Goal: Task Accomplishment & Management: Manage account settings

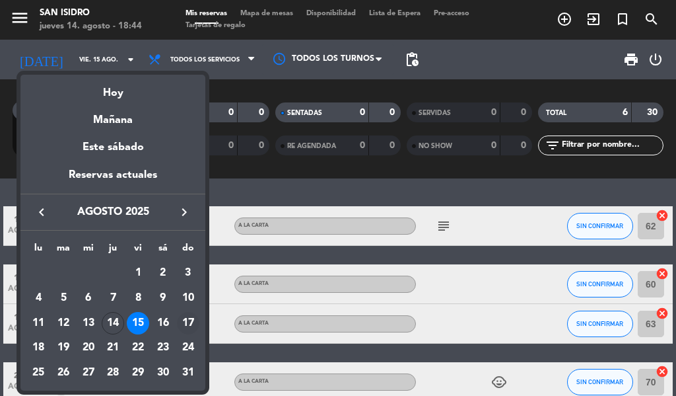
click at [186, 328] on div "17" at bounding box center [188, 323] width 22 height 22
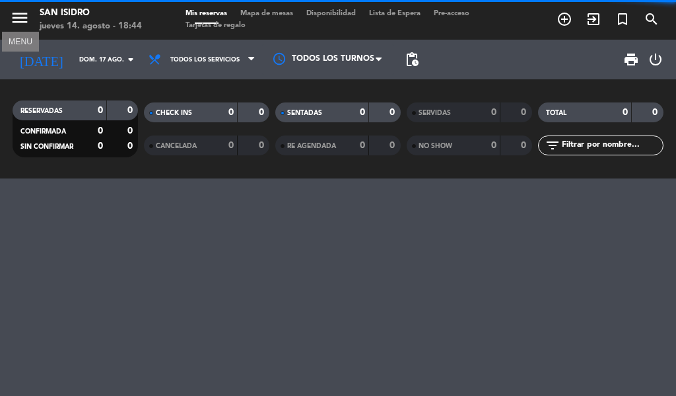
click at [11, 17] on icon "menu" at bounding box center [20, 18] width 20 height 20
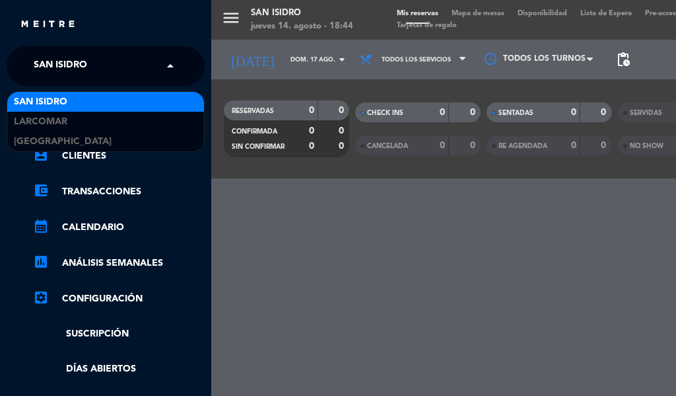
click at [106, 75] on div "× [GEOGRAPHIC_DATA][PERSON_NAME]" at bounding box center [67, 66] width 79 height 28
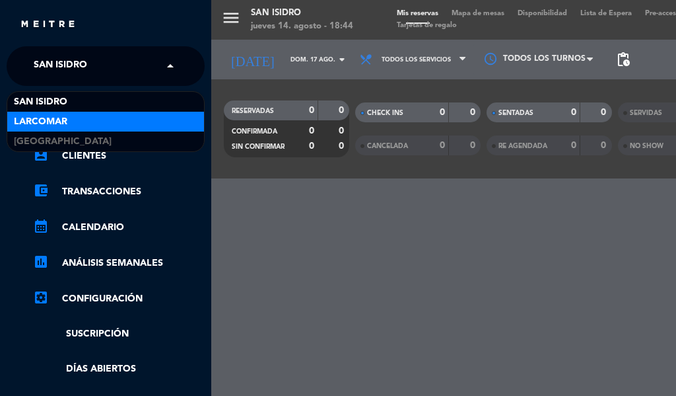
click at [56, 117] on span "Larcomar" at bounding box center [40, 121] width 53 height 15
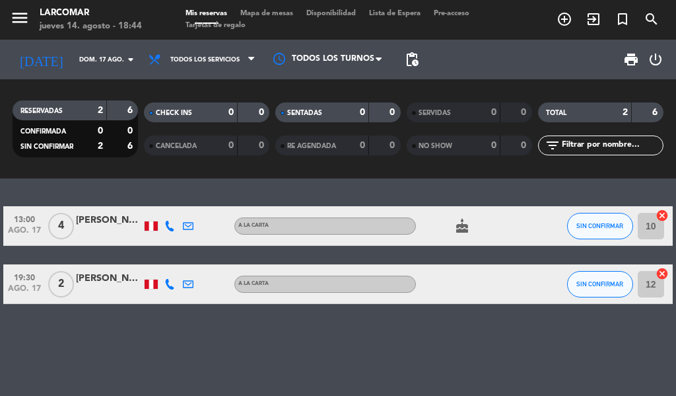
click at [92, 281] on div "[PERSON_NAME] [PERSON_NAME]" at bounding box center [109, 278] width 66 height 15
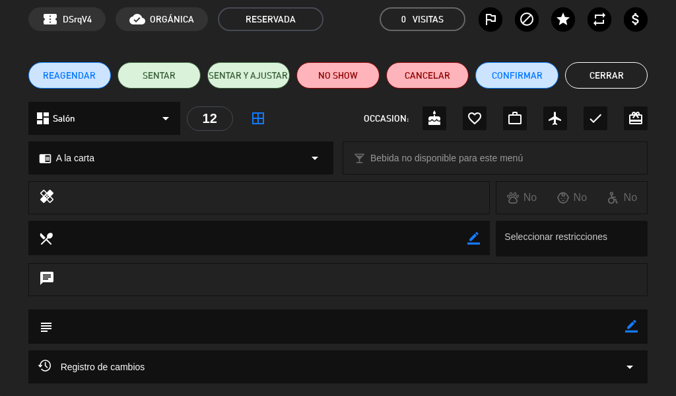
scroll to position [132, 0]
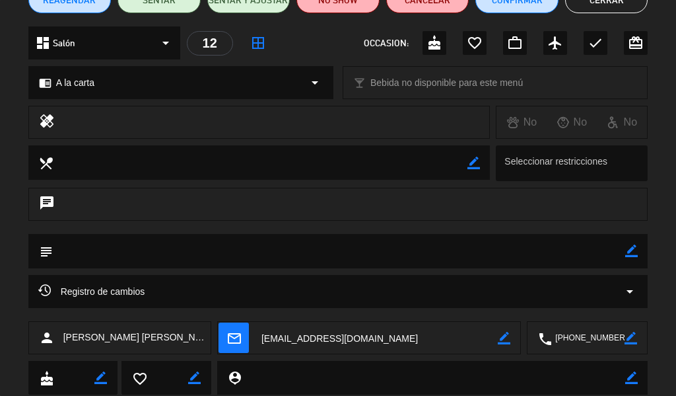
click at [573, 339] on textarea at bounding box center [588, 338] width 73 height 33
click at [344, 336] on textarea at bounding box center [378, 338] width 240 height 33
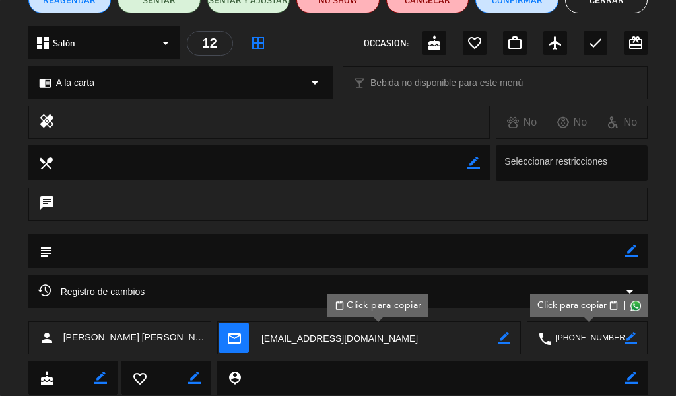
drag, startPoint x: 190, startPoint y: 342, endPoint x: 65, endPoint y: 349, distance: 125.7
click at [65, 349] on div "person [PERSON_NAME] [PERSON_NAME]" at bounding box center [119, 337] width 183 height 33
copy span "[PERSON_NAME] [PERSON_NAME]"
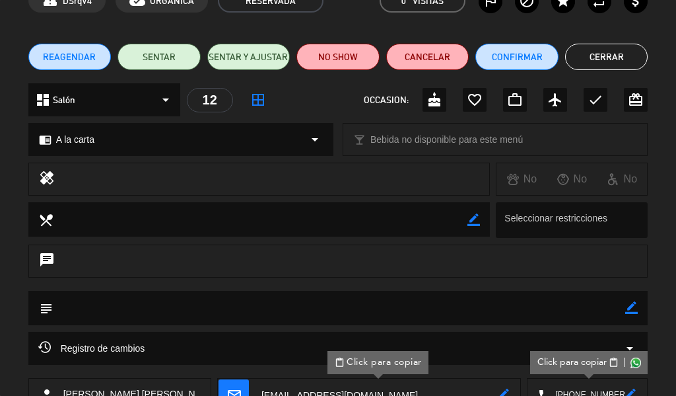
scroll to position [0, 0]
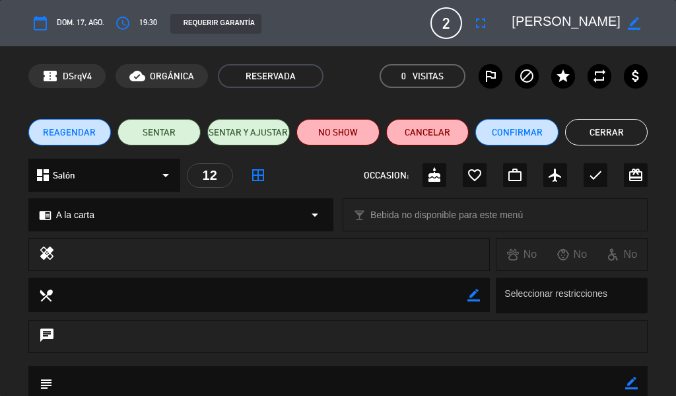
click at [593, 141] on button "Cerrar" at bounding box center [606, 132] width 83 height 26
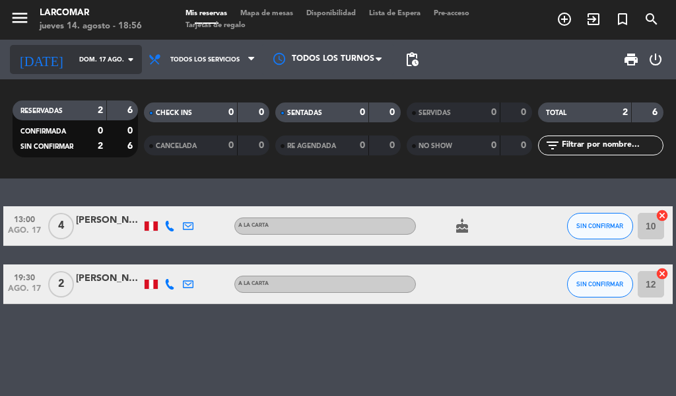
click at [73, 55] on input "dom. 17 ago." at bounding box center [116, 60] width 87 height 20
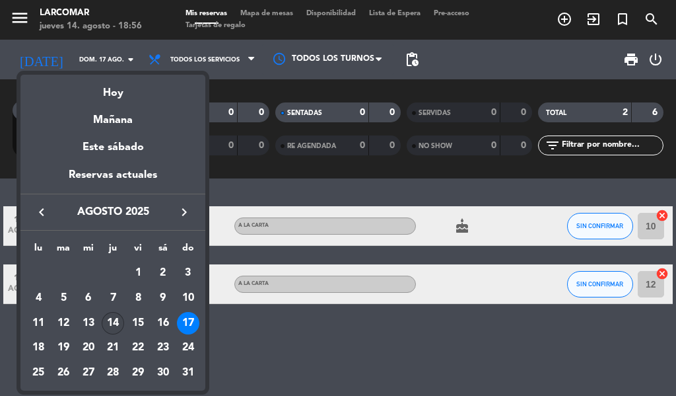
click at [114, 322] on div "14" at bounding box center [113, 323] width 22 height 22
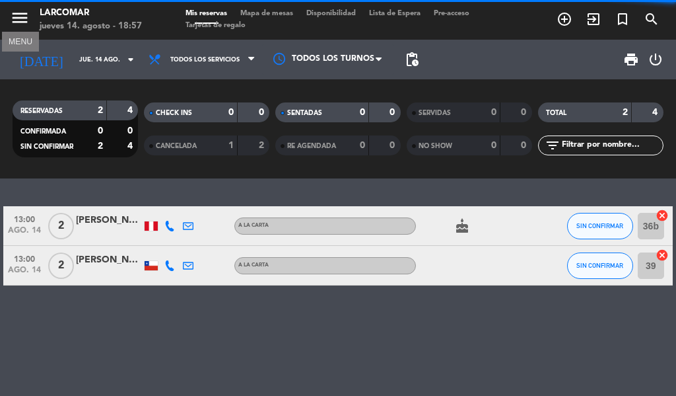
click at [15, 22] on icon "menu" at bounding box center [20, 18] width 20 height 20
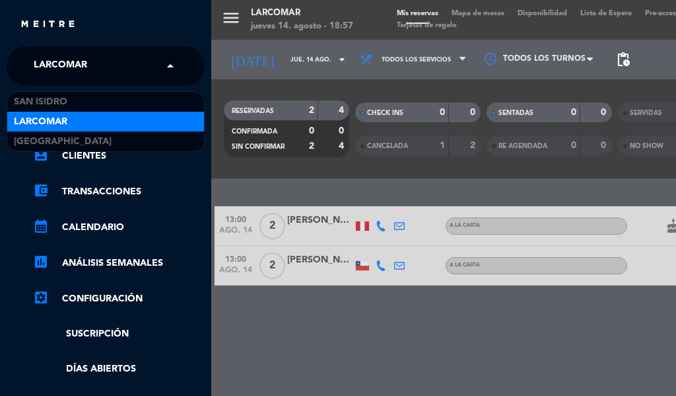
click at [168, 65] on span at bounding box center [173, 66] width 22 height 28
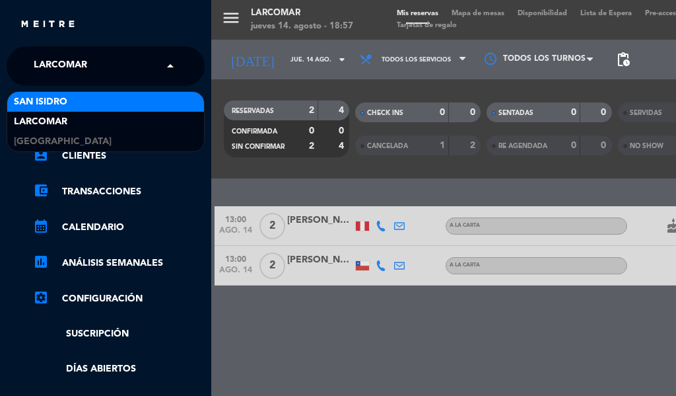
click at [118, 104] on div "San Isidro" at bounding box center [105, 102] width 197 height 20
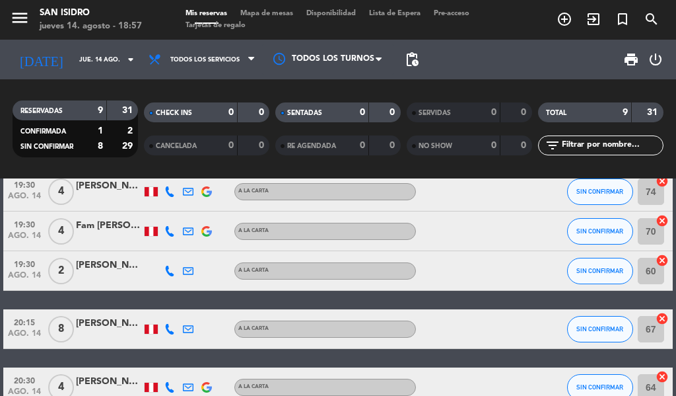
scroll to position [198, 0]
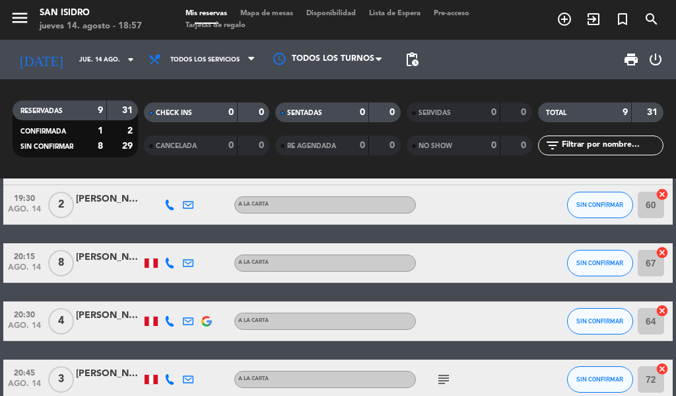
click at [111, 315] on div "[PERSON_NAME]" at bounding box center [109, 315] width 66 height 15
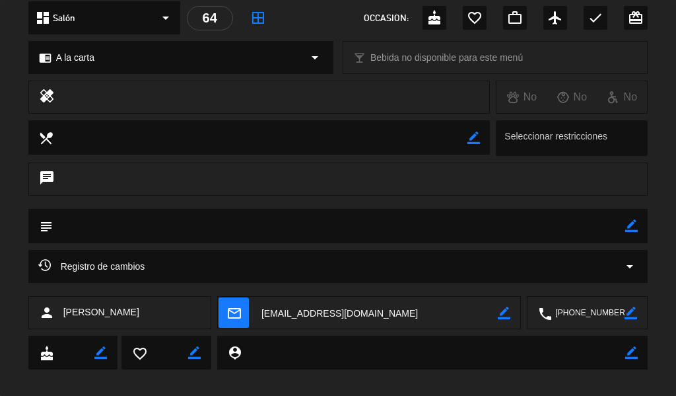
scroll to position [170, 0]
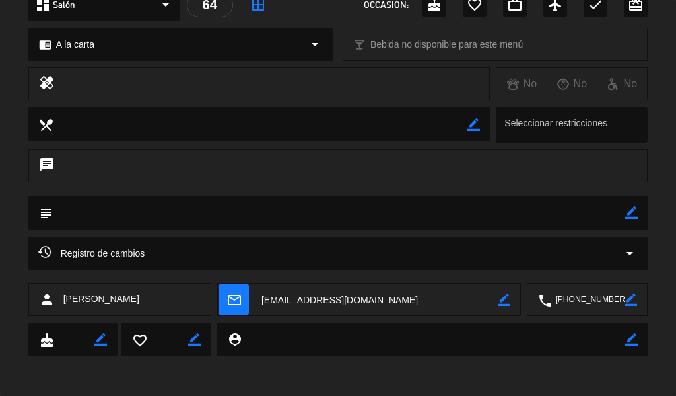
click at [575, 302] on textarea at bounding box center [588, 299] width 73 height 33
click at [339, 299] on textarea at bounding box center [378, 299] width 240 height 33
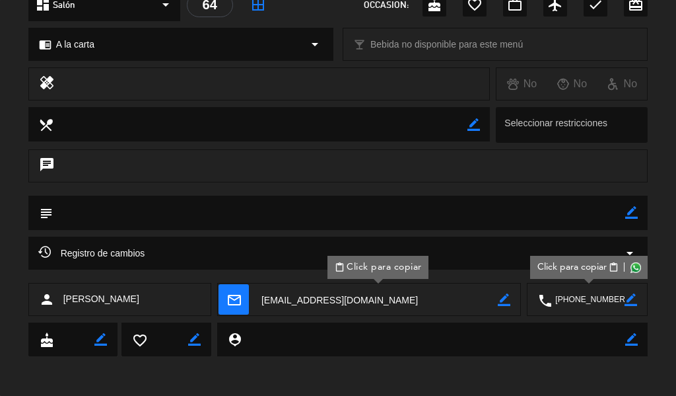
drag, startPoint x: 135, startPoint y: 287, endPoint x: 60, endPoint y: 299, distance: 75.5
click at [60, 299] on div "person [PERSON_NAME]" at bounding box center [119, 299] width 183 height 33
copy span "[PERSON_NAME]"
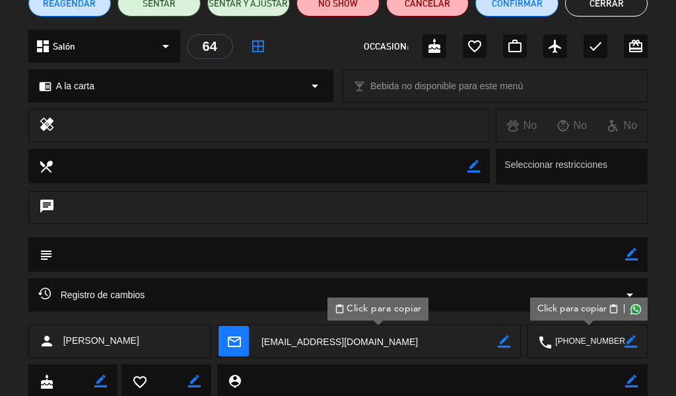
scroll to position [38, 0]
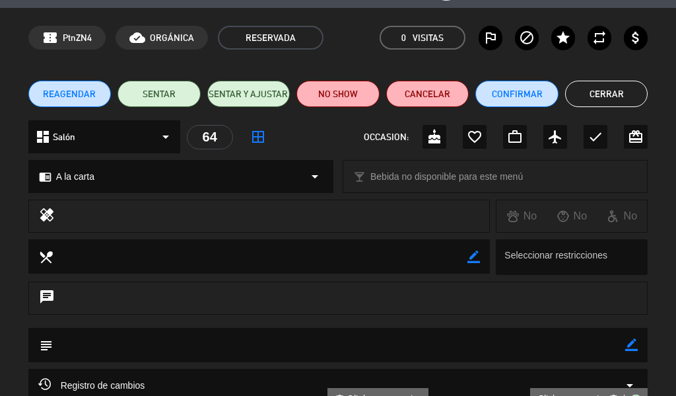
click at [625, 90] on button "Cerrar" at bounding box center [606, 94] width 83 height 26
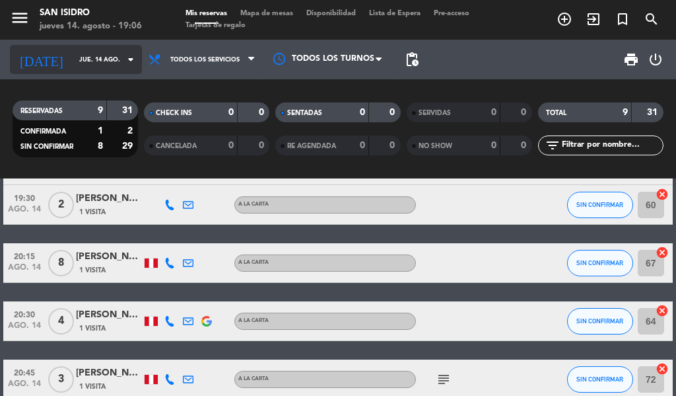
click at [73, 55] on input "jue. 14 ago." at bounding box center [116, 60] width 87 height 20
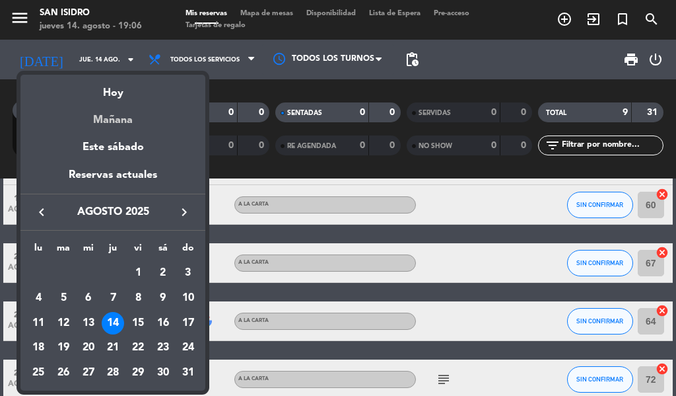
click at [119, 124] on div "Mañana" at bounding box center [112, 115] width 185 height 27
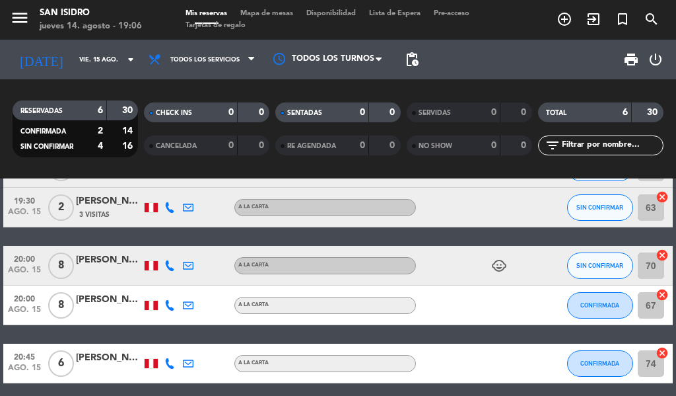
scroll to position [132, 0]
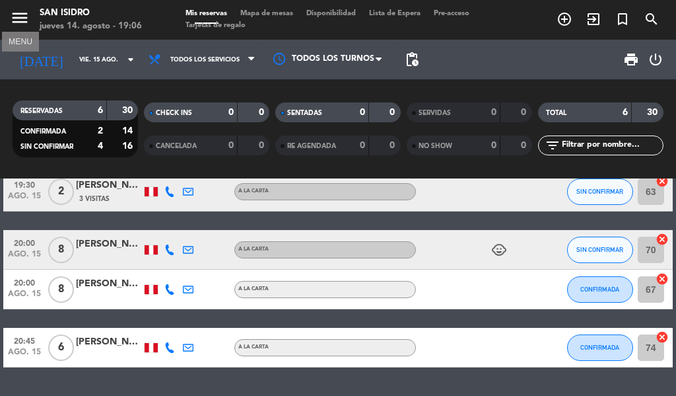
click at [20, 12] on icon "menu" at bounding box center [20, 18] width 20 height 20
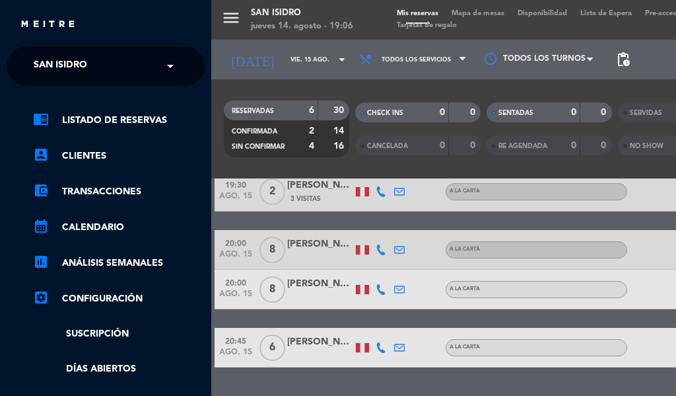
click at [101, 73] on div "× [GEOGRAPHIC_DATA][PERSON_NAME]" at bounding box center [67, 66] width 79 height 28
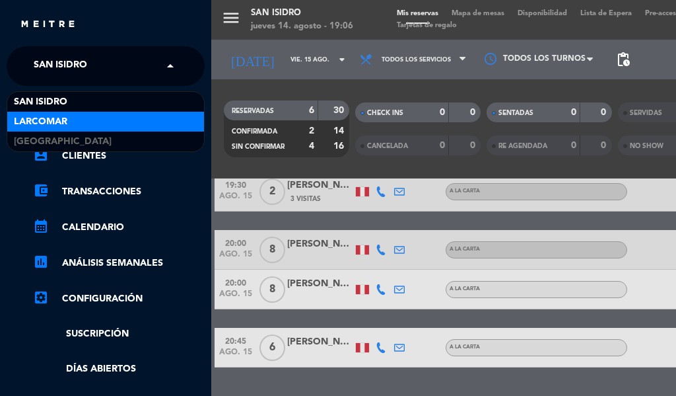
click at [63, 121] on span "Larcomar" at bounding box center [40, 121] width 53 height 15
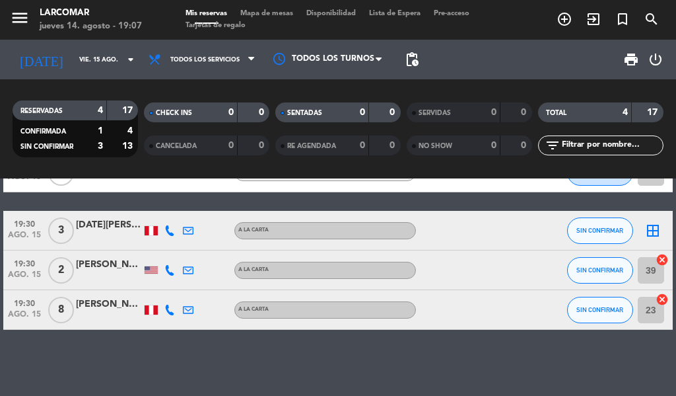
scroll to position [0, 0]
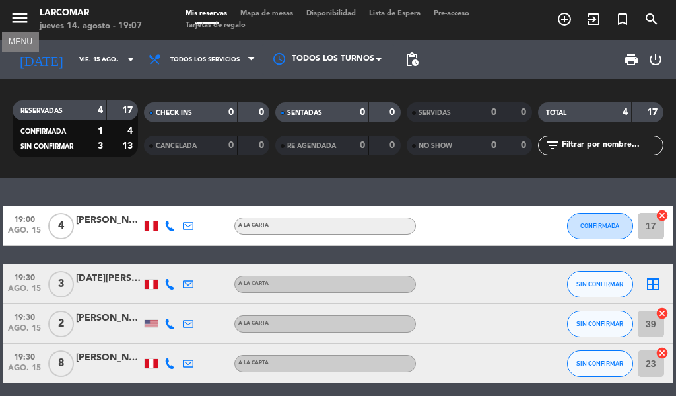
click at [18, 18] on icon "menu" at bounding box center [20, 18] width 20 height 20
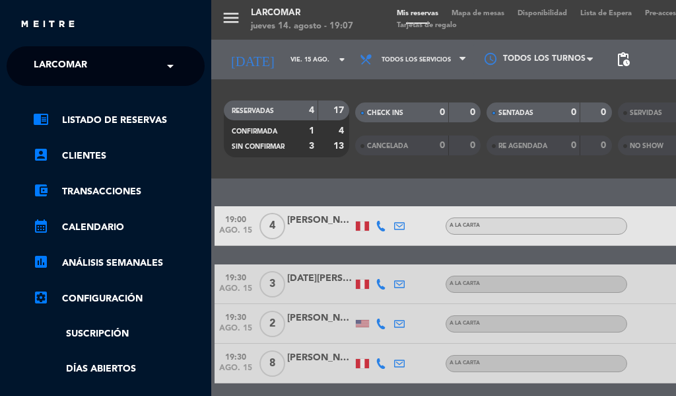
click at [132, 59] on input "text" at bounding box center [106, 66] width 161 height 29
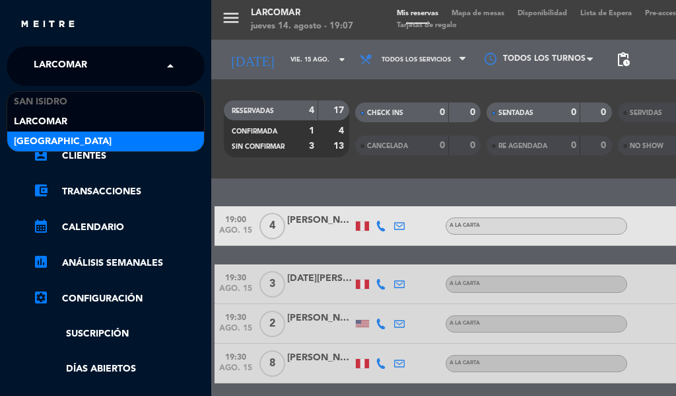
click at [90, 142] on div "[GEOGRAPHIC_DATA]" at bounding box center [105, 141] width 197 height 20
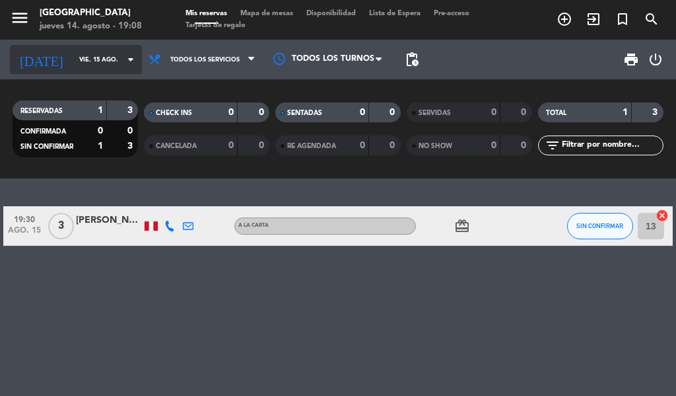
click at [73, 55] on input "vie. 15 ago." at bounding box center [116, 60] width 87 height 20
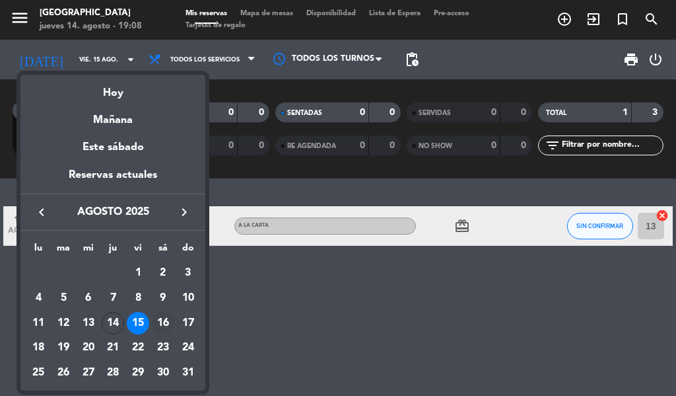
click at [161, 323] on div "16" at bounding box center [163, 323] width 22 height 22
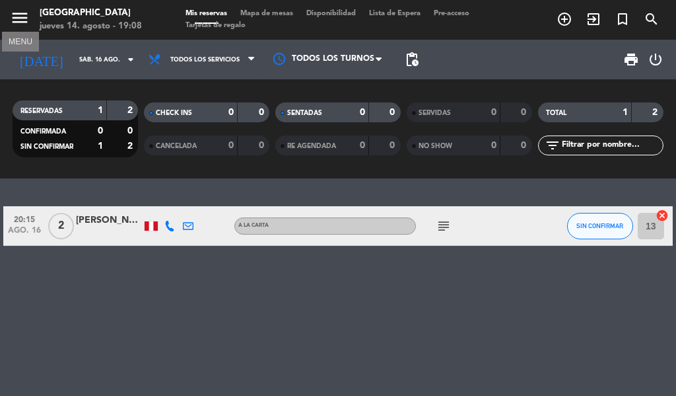
click at [24, 16] on icon "menu" at bounding box center [20, 18] width 20 height 20
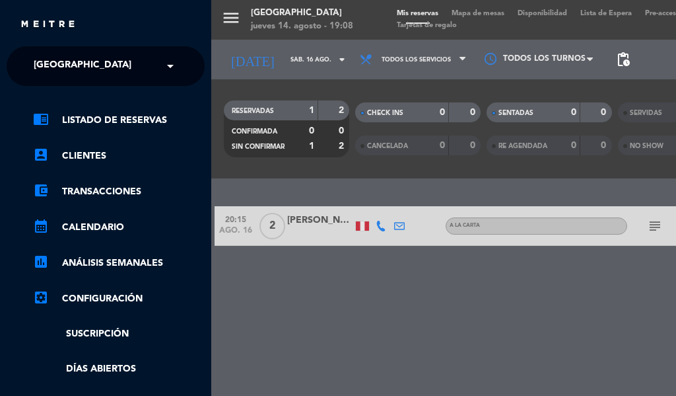
click at [120, 77] on div "× [GEOGRAPHIC_DATA]" at bounding box center [89, 66] width 123 height 28
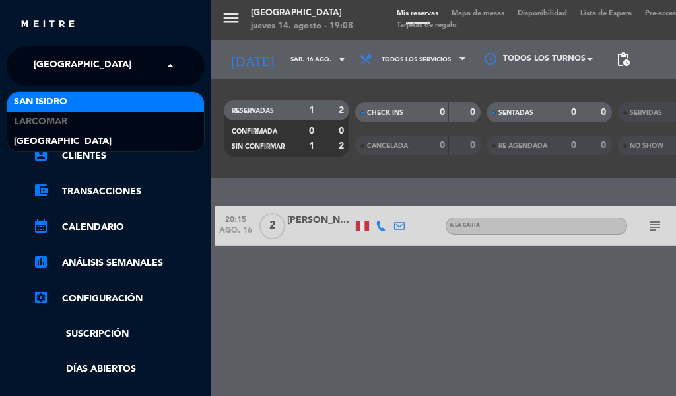
click at [78, 107] on div "San Isidro" at bounding box center [105, 102] width 197 height 20
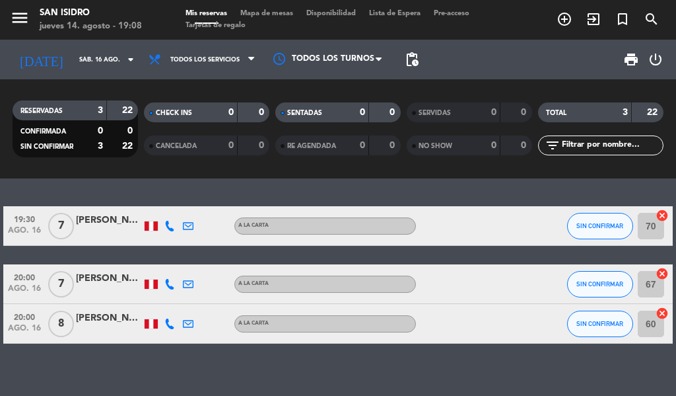
click at [9, 19] on div "menu San [PERSON_NAME] jueves 14. agosto - 19:08" at bounding box center [84, 20] width 169 height 31
click at [22, 20] on icon "menu" at bounding box center [20, 18] width 20 height 20
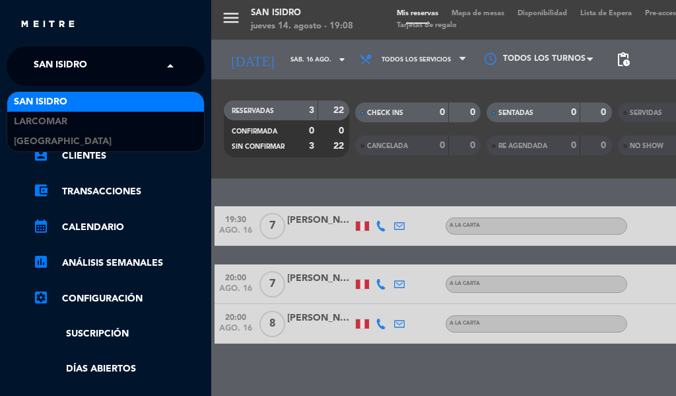
click at [96, 71] on div "× [GEOGRAPHIC_DATA][PERSON_NAME]" at bounding box center [67, 66] width 79 height 28
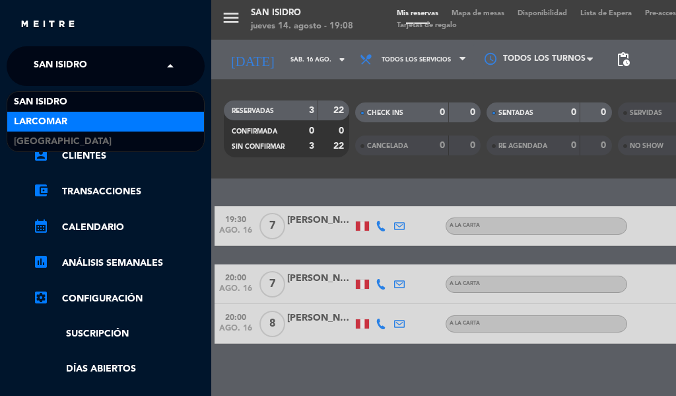
click at [63, 119] on span "Larcomar" at bounding box center [40, 121] width 53 height 15
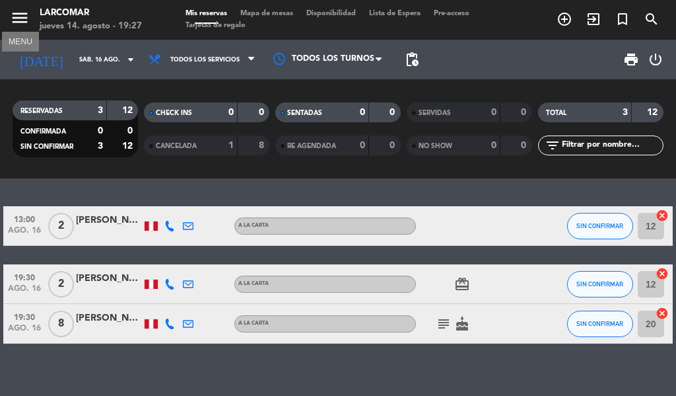
click at [23, 17] on icon "menu" at bounding box center [20, 18] width 20 height 20
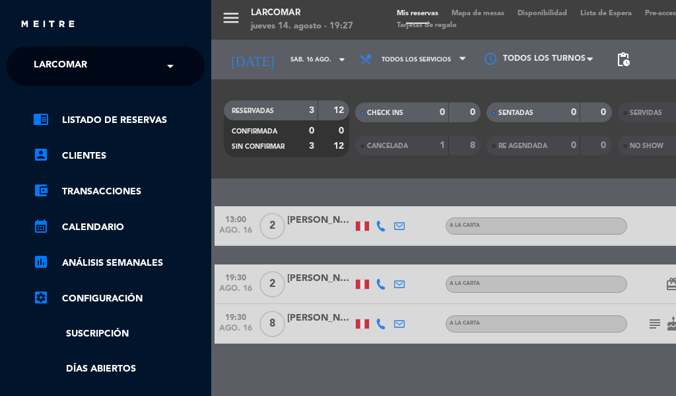
click at [272, 54] on div "menu Larcomar jueves 14. agosto - 19:27 Mis reservas Mapa de mesas Disponibilid…" at bounding box center [549, 198] width 676 height 396
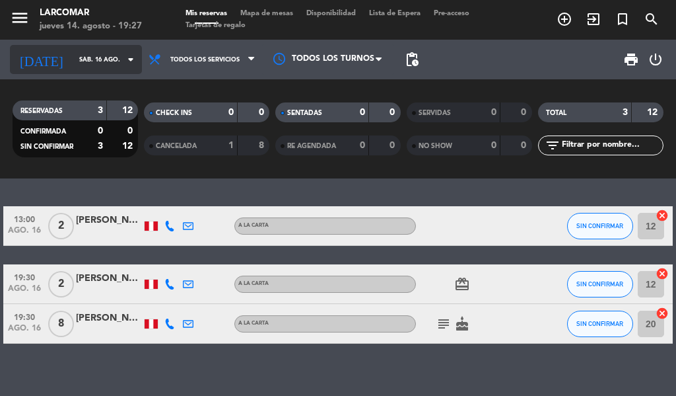
click at [88, 60] on input "sáb. 16 ago." at bounding box center [116, 60] width 87 height 20
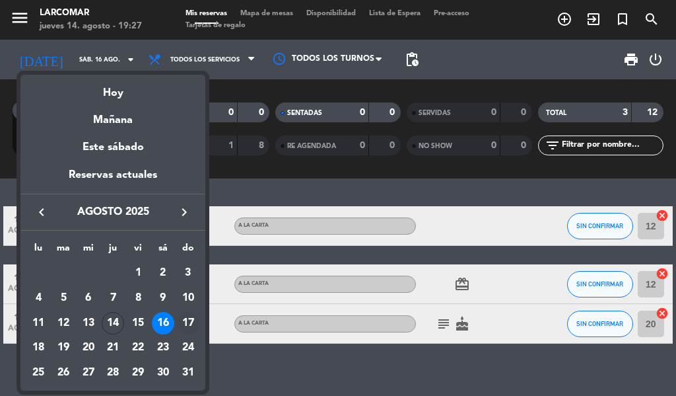
click at [192, 314] on div "17" at bounding box center [188, 323] width 22 height 22
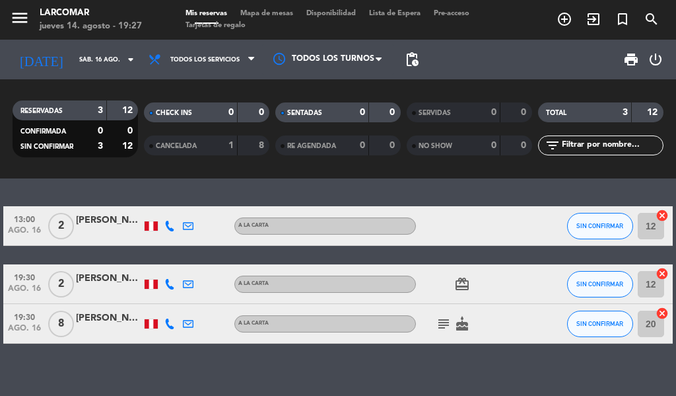
type input "dom. 17 ago."
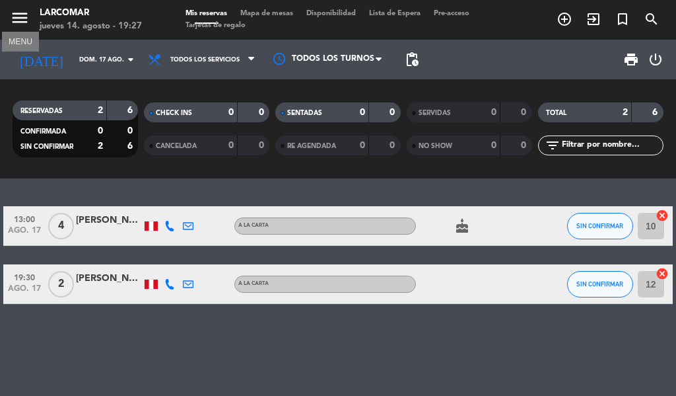
click at [22, 15] on icon "menu" at bounding box center [20, 18] width 20 height 20
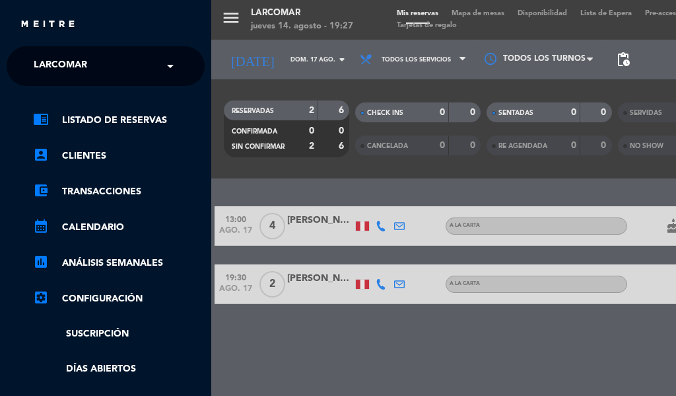
click at [124, 59] on input "text" at bounding box center [106, 66] width 161 height 29
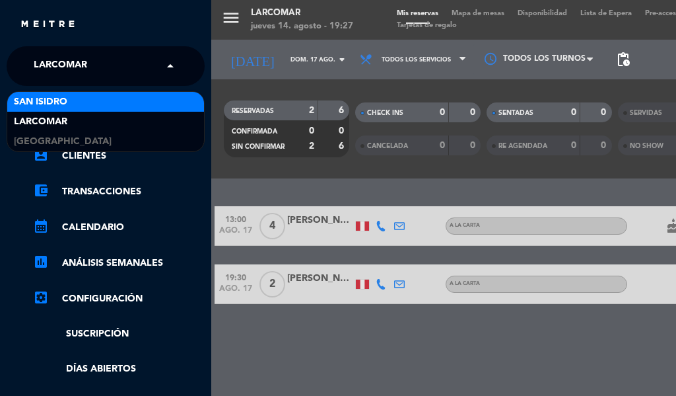
click at [86, 106] on div "San Isidro" at bounding box center [105, 102] width 197 height 20
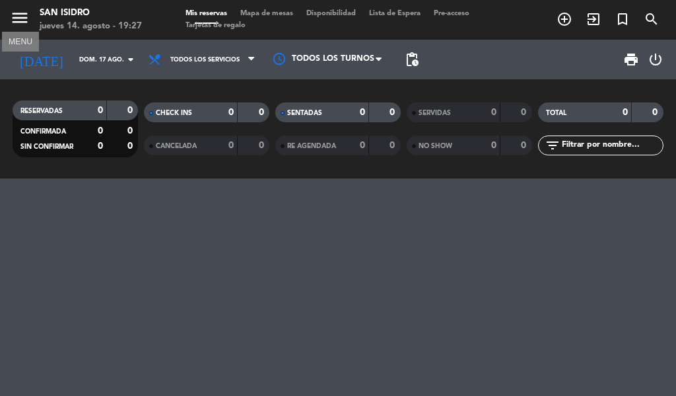
click at [18, 28] on icon "menu" at bounding box center [20, 18] width 20 height 20
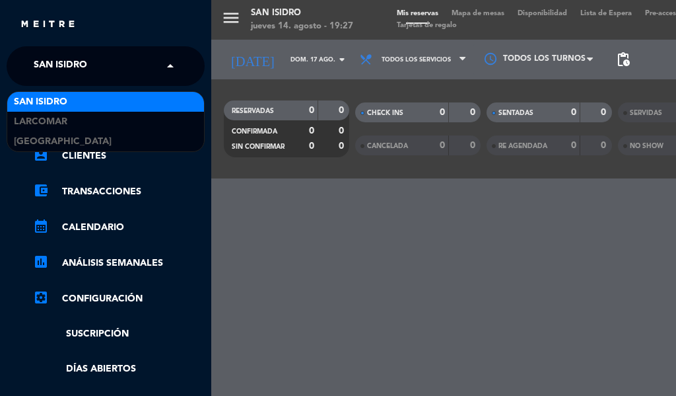
click at [96, 63] on div "× [GEOGRAPHIC_DATA][PERSON_NAME]" at bounding box center [67, 66] width 79 height 28
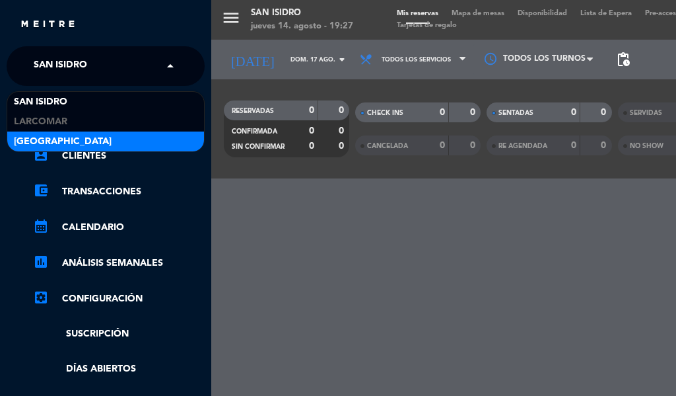
click at [93, 131] on div "[GEOGRAPHIC_DATA]" at bounding box center [105, 141] width 197 height 20
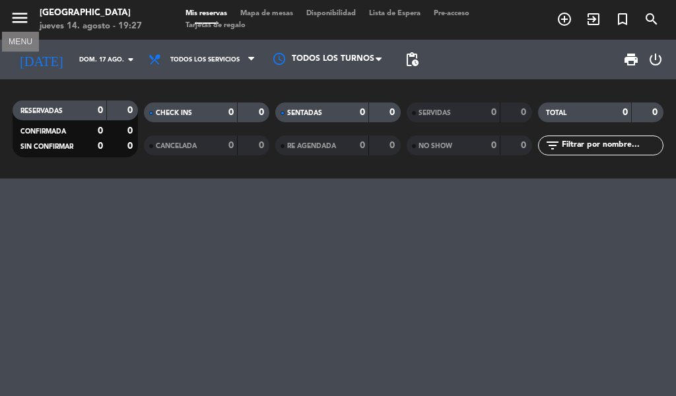
click at [13, 15] on icon "menu" at bounding box center [20, 18] width 20 height 20
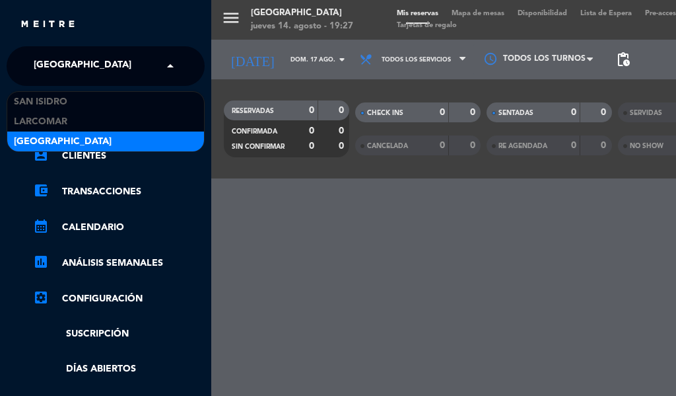
click at [75, 64] on span "[GEOGRAPHIC_DATA]" at bounding box center [83, 66] width 98 height 28
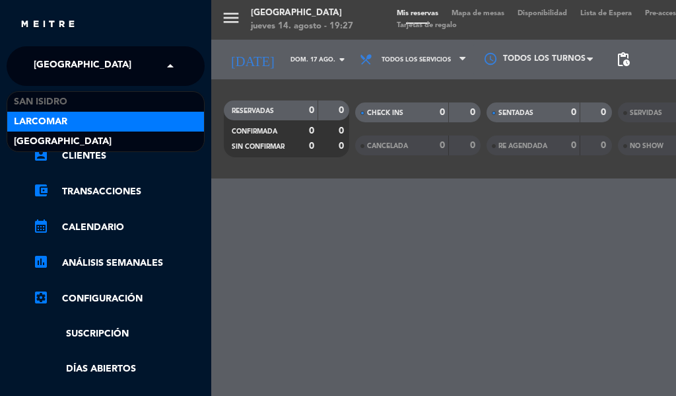
click at [83, 114] on div "Larcomar" at bounding box center [105, 122] width 197 height 20
